Goal: Book appointment/travel/reservation

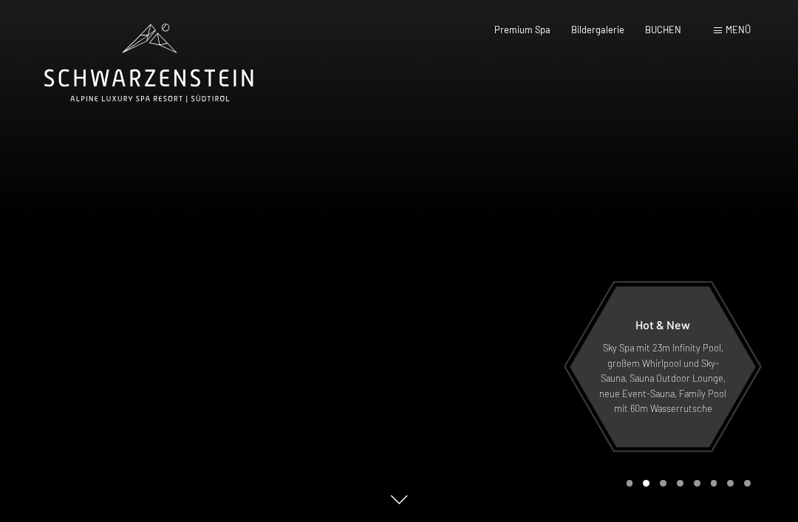
click at [668, 27] on span "BUCHEN" at bounding box center [663, 30] width 36 height 12
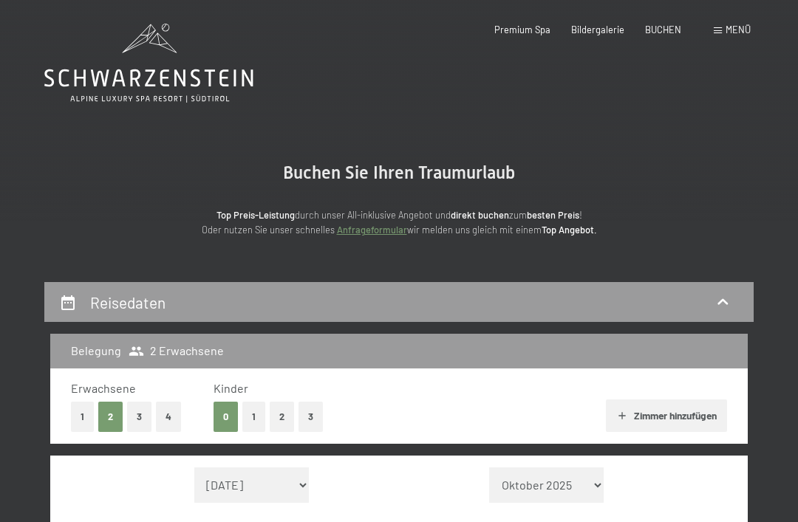
click at [524, 35] on div "Premium Spa Bildergalerie BUCHEN" at bounding box center [577, 30] width 250 height 13
click at [741, 28] on span "Menü" at bounding box center [737, 30] width 25 height 12
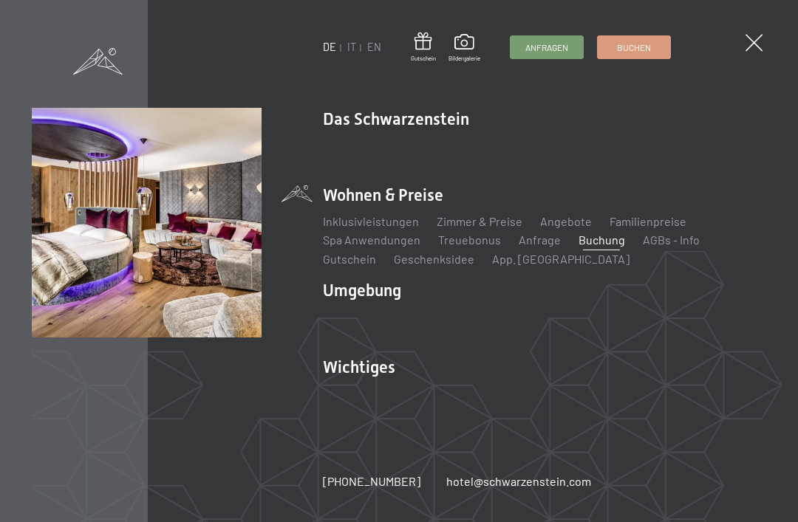
click at [349, 49] on link "IT" at bounding box center [351, 47] width 9 height 13
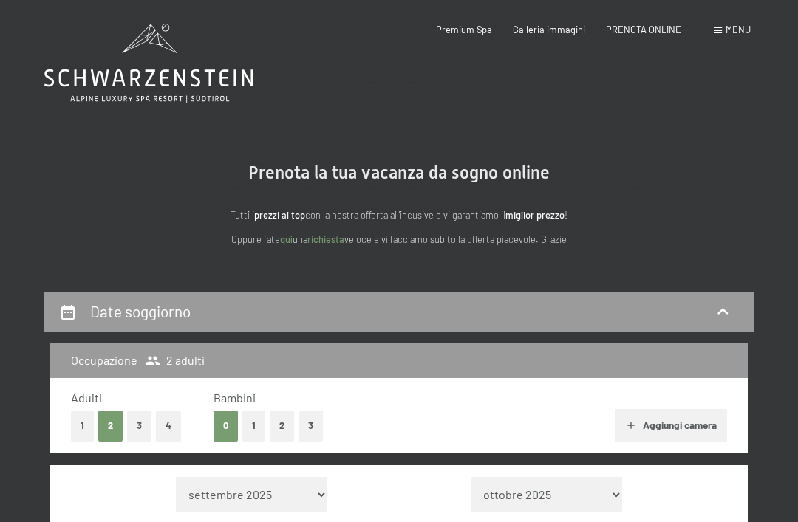
click at [467, 30] on span "Premium Spa" at bounding box center [464, 30] width 56 height 12
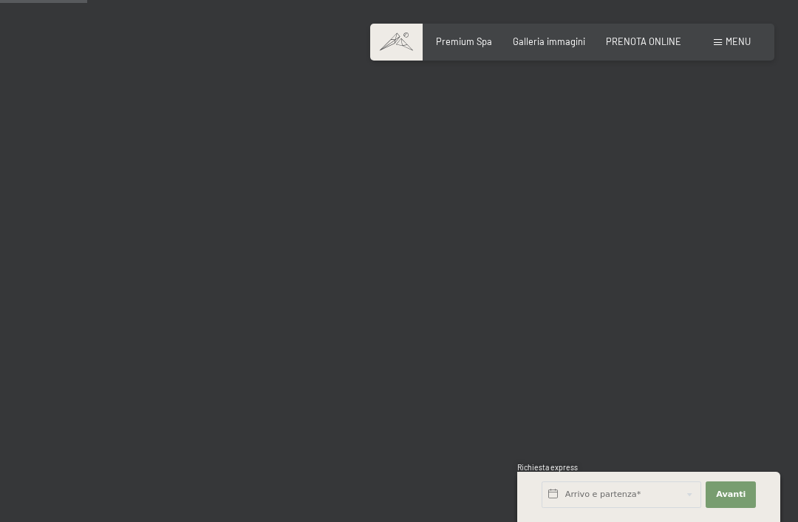
scroll to position [1230, 0]
